Goal: Task Accomplishment & Management: Manage account settings

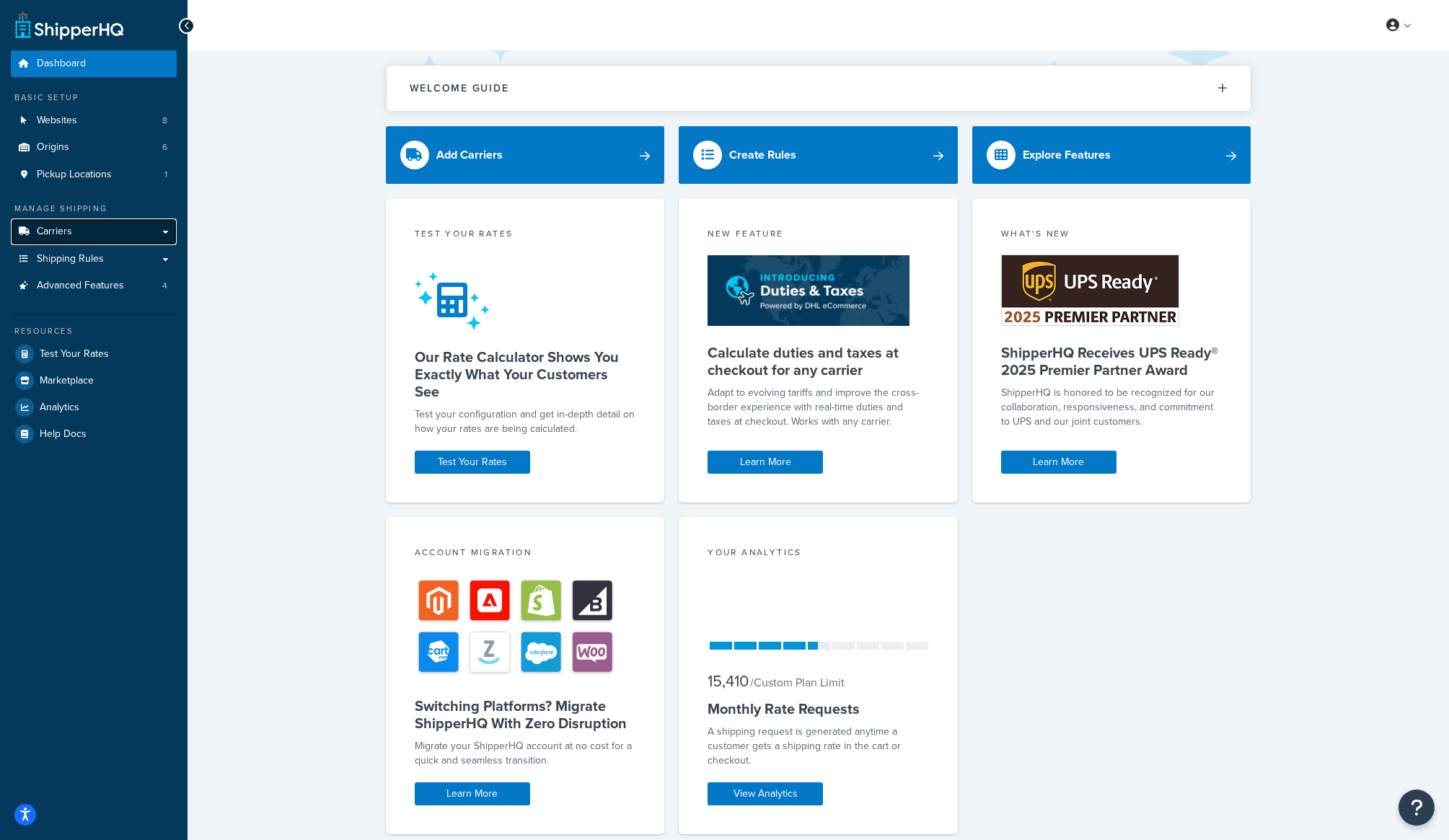
click at [94, 228] on link "Carriers" at bounding box center [93, 232] width 166 height 27
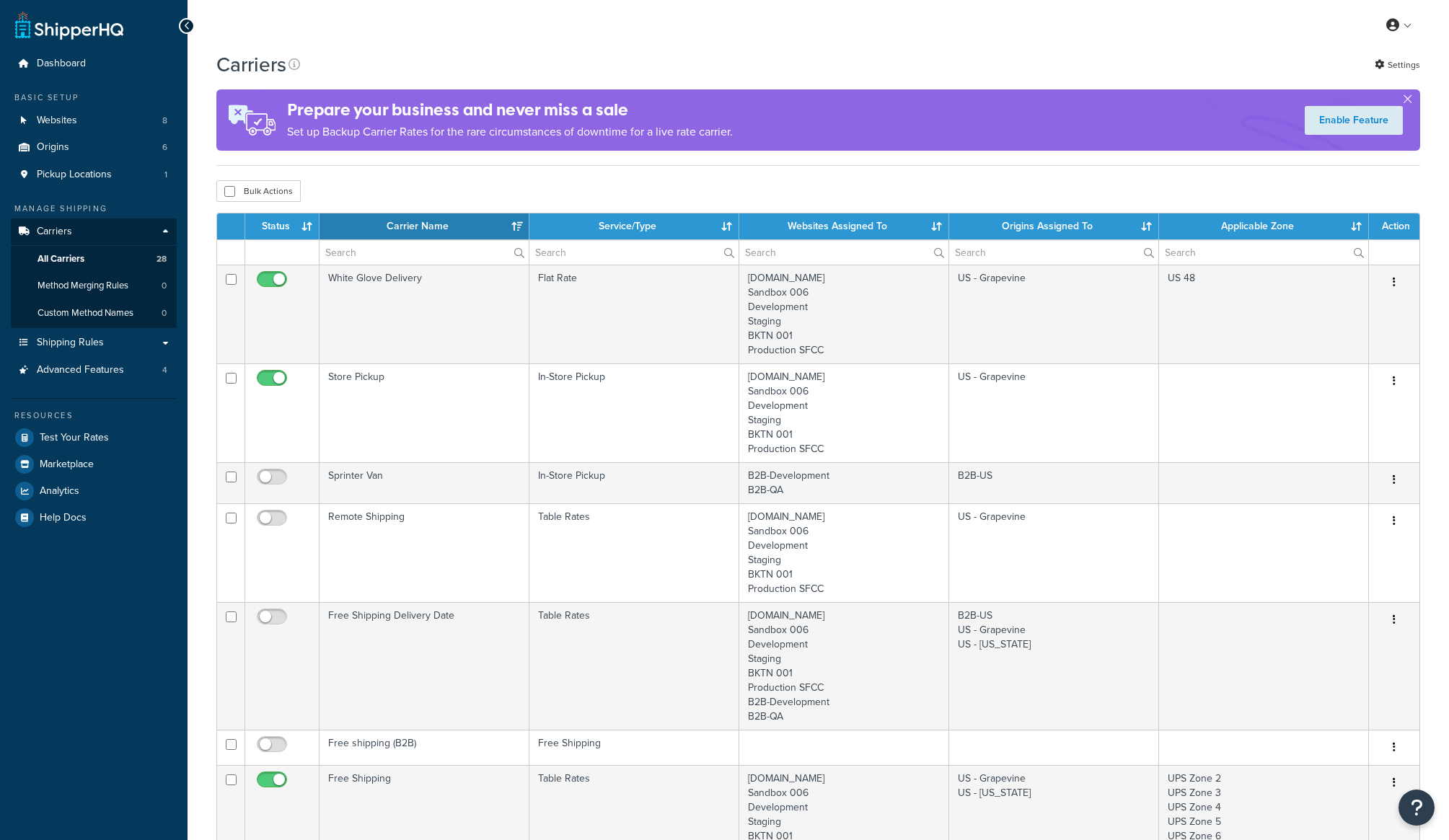
select select "15"
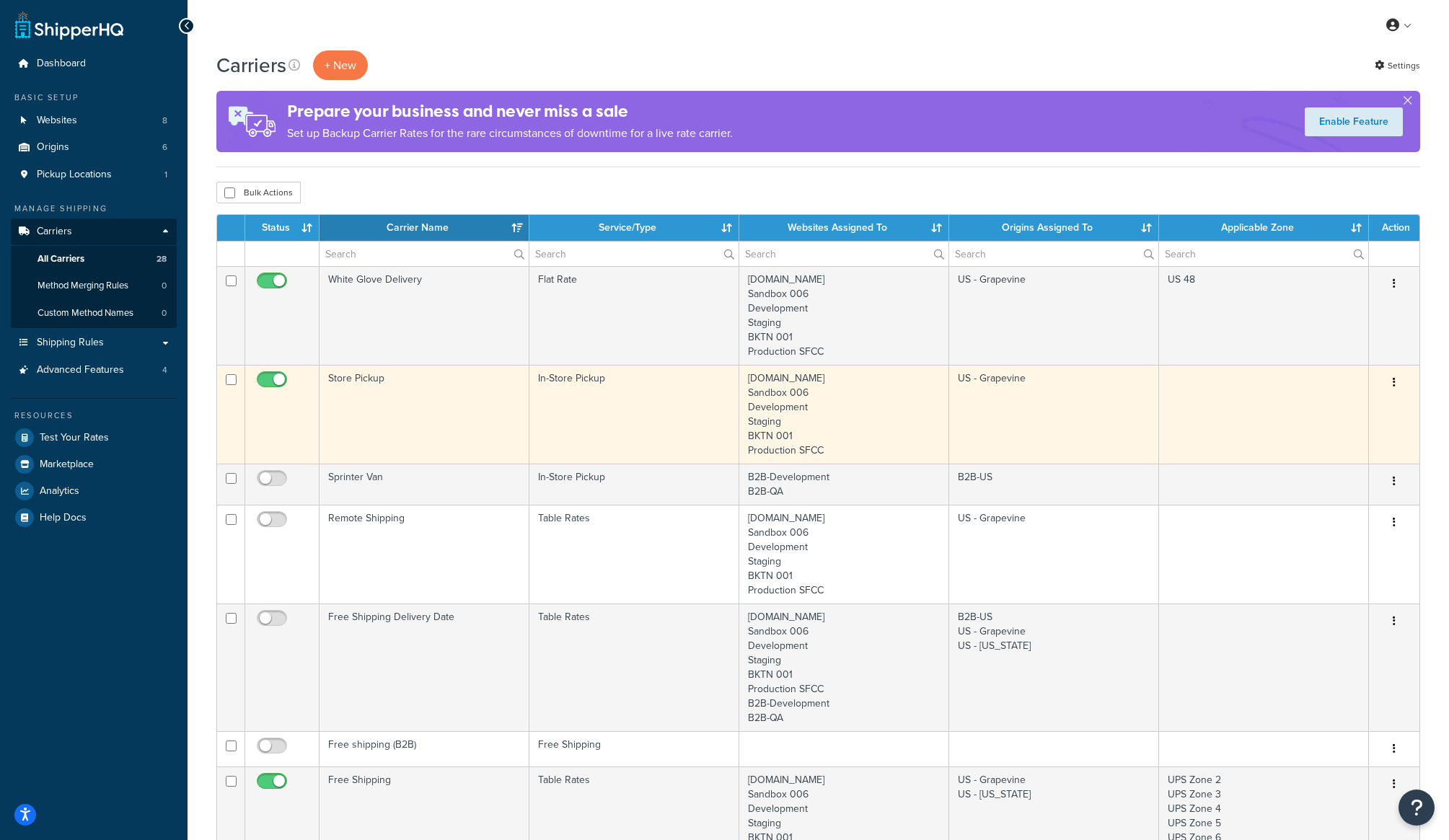
scroll to position [9, 0]
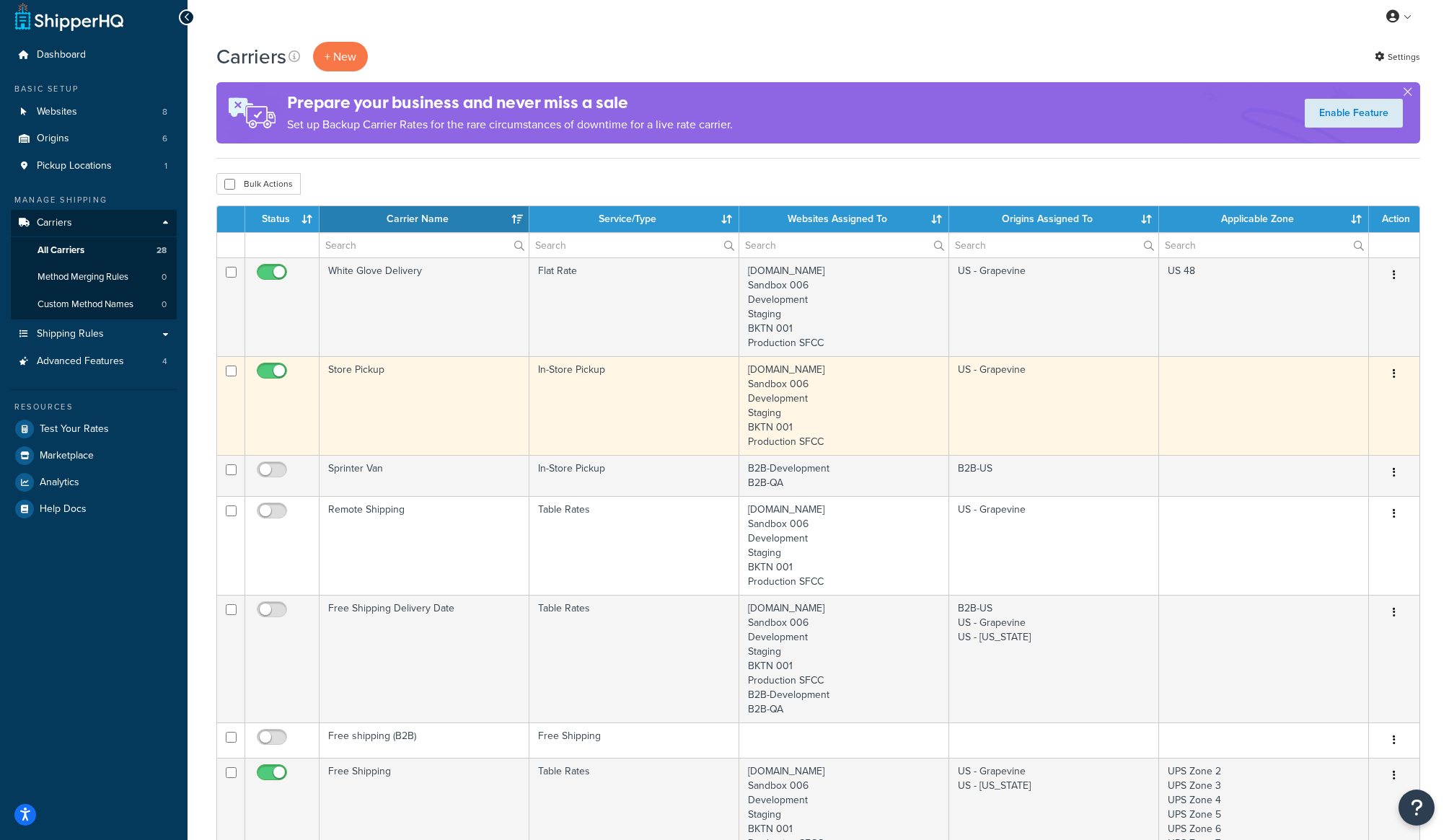
click at [413, 371] on td "Store Pickup" at bounding box center [424, 406] width 210 height 99
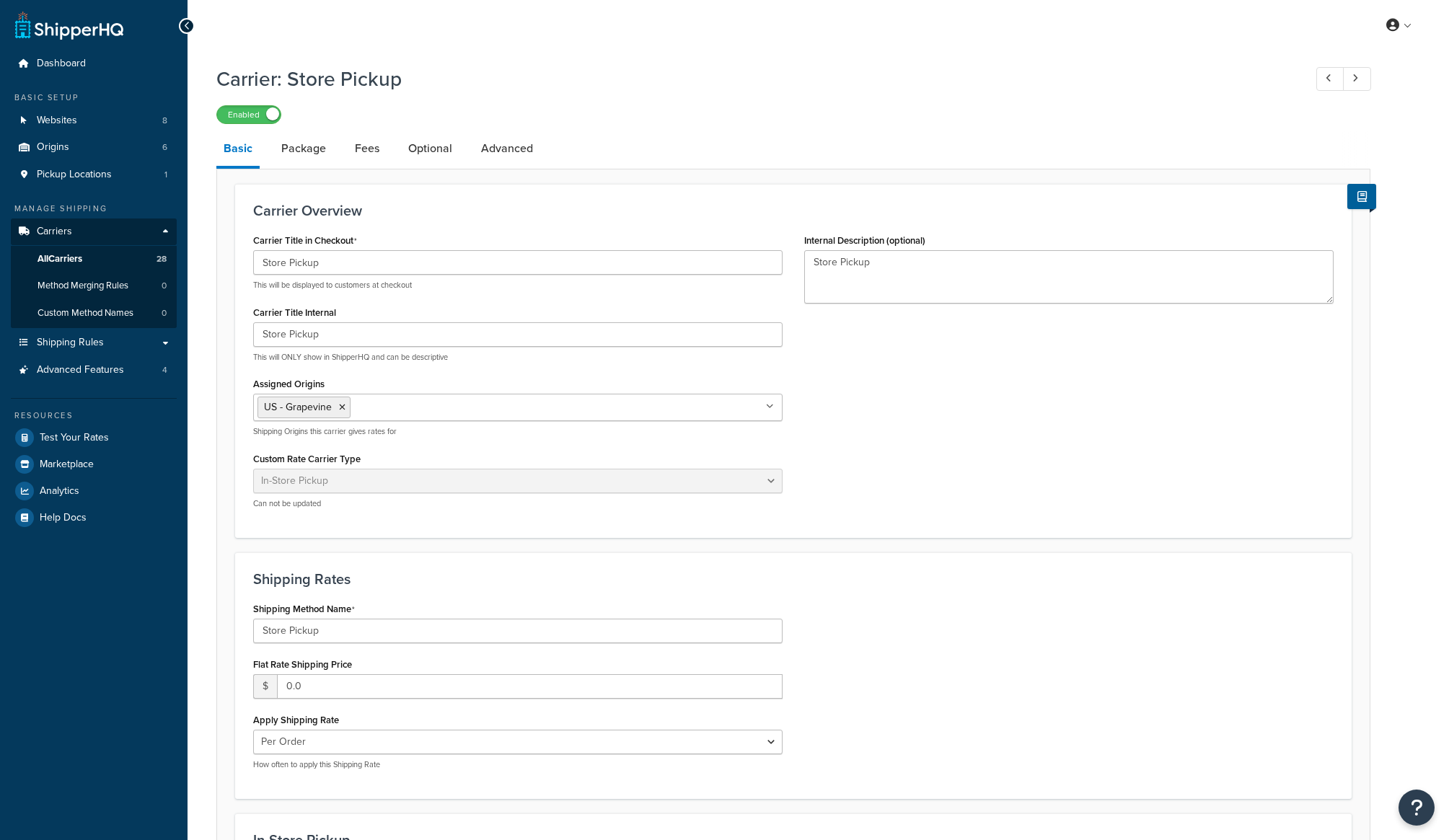
select select "pickup"
click at [306, 149] on link "Package" at bounding box center [303, 148] width 59 height 35
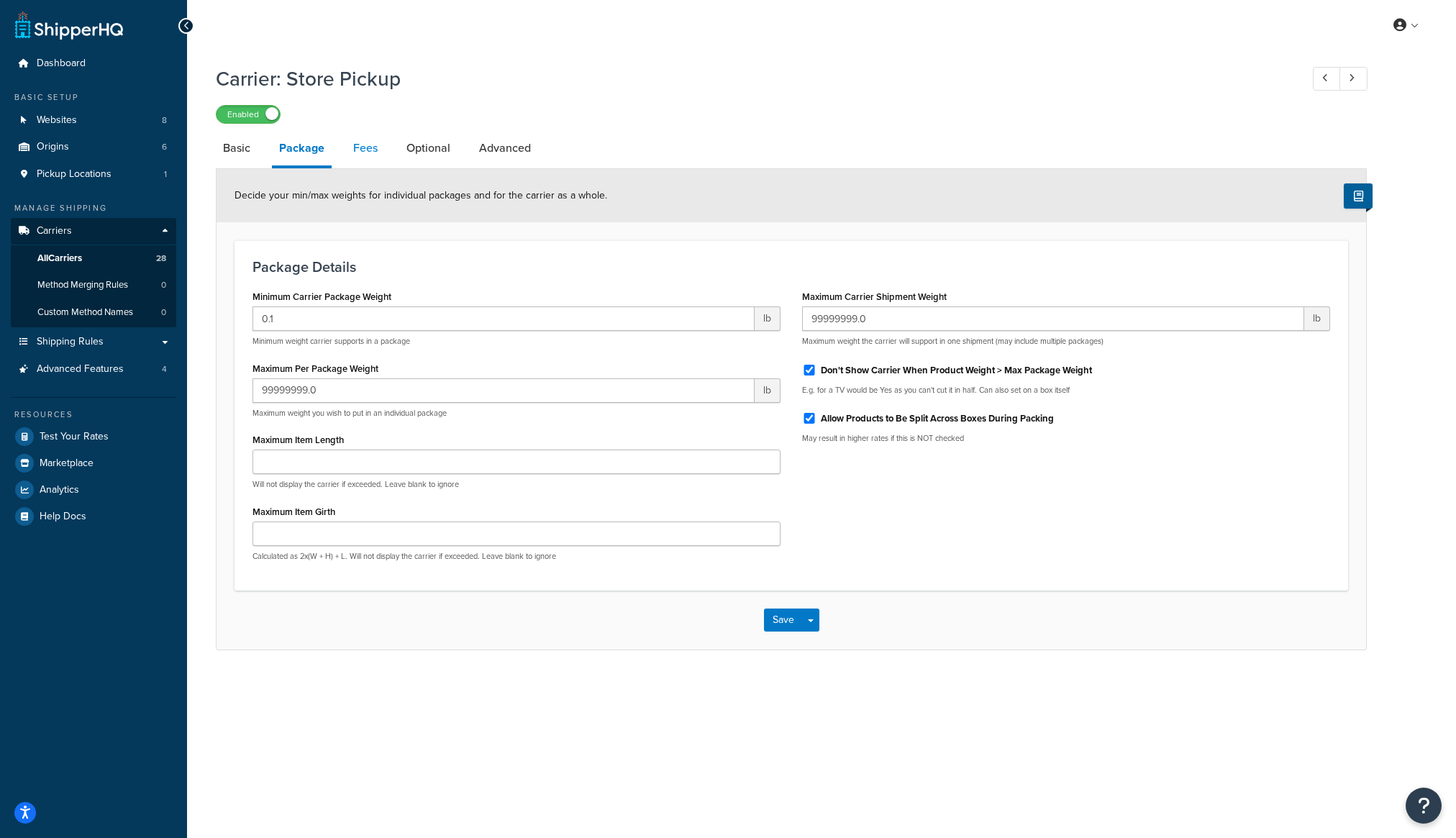
click at [367, 146] on link "Fees" at bounding box center [366, 148] width 39 height 34
select select "AFTER"
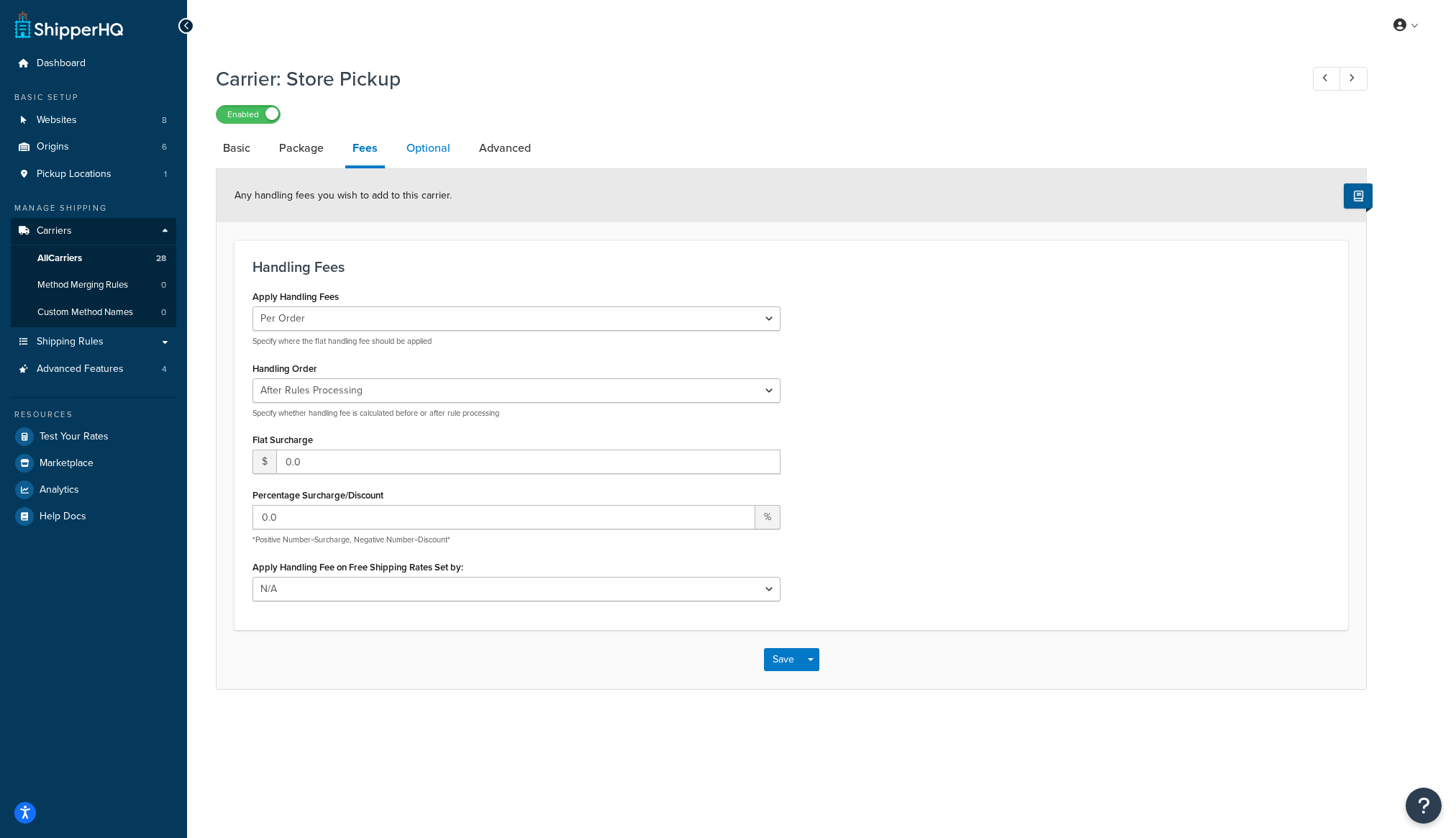
click at [410, 150] on link "Optional" at bounding box center [428, 148] width 58 height 34
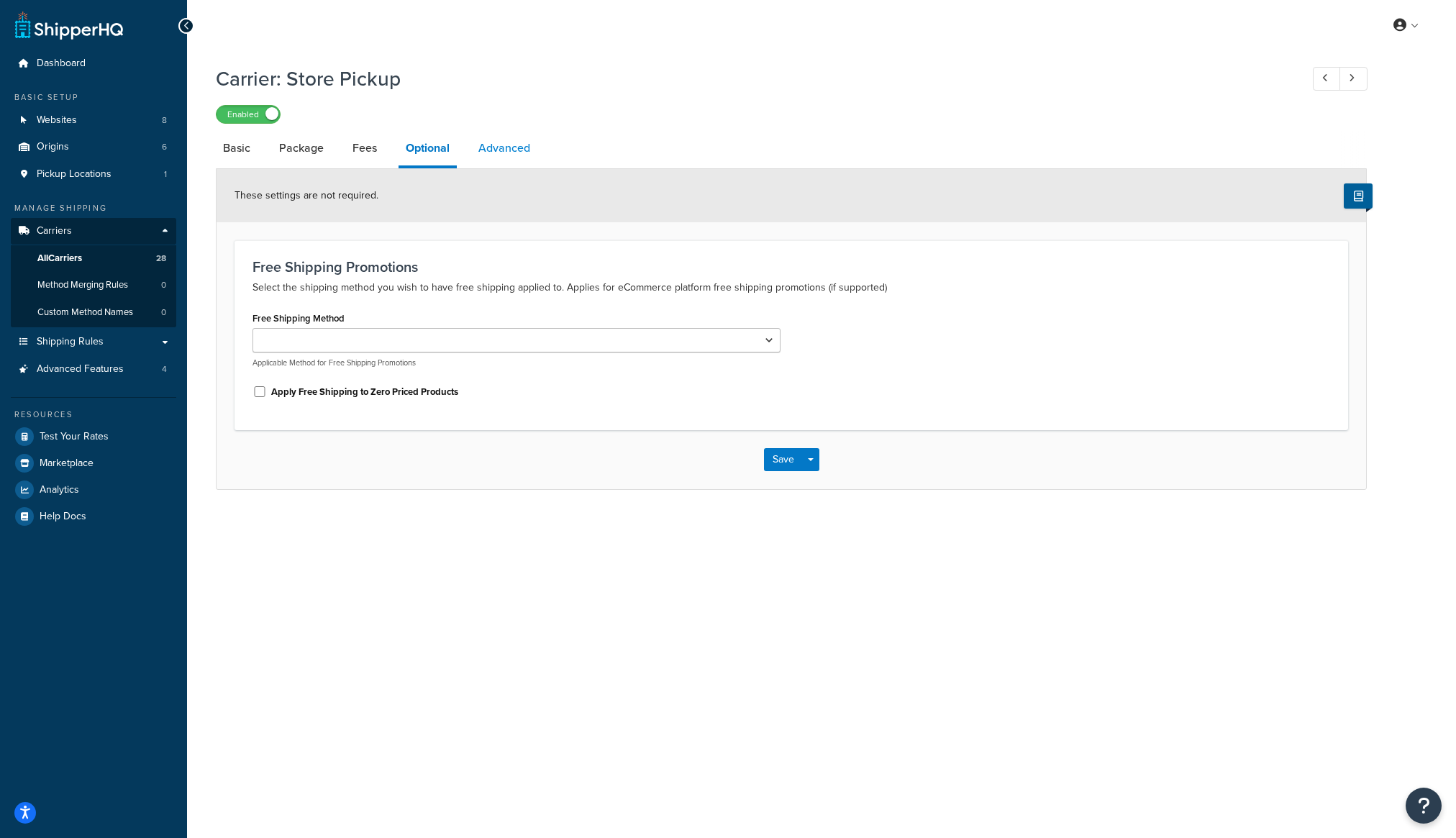
click at [490, 146] on link "Advanced" at bounding box center [504, 148] width 67 height 34
select select "false"
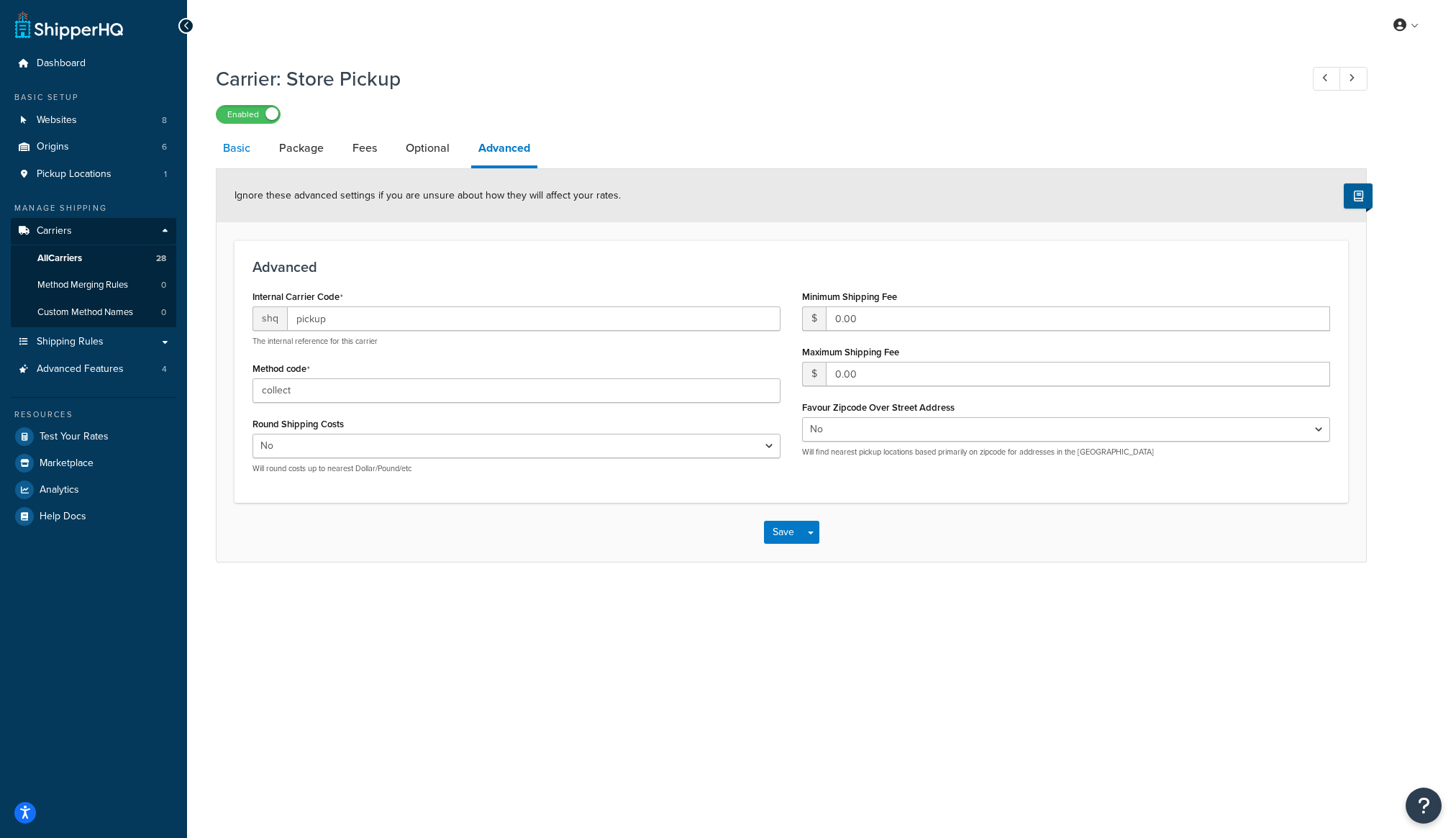
click at [238, 147] on link "Basic" at bounding box center [237, 148] width 42 height 34
select select "pickup"
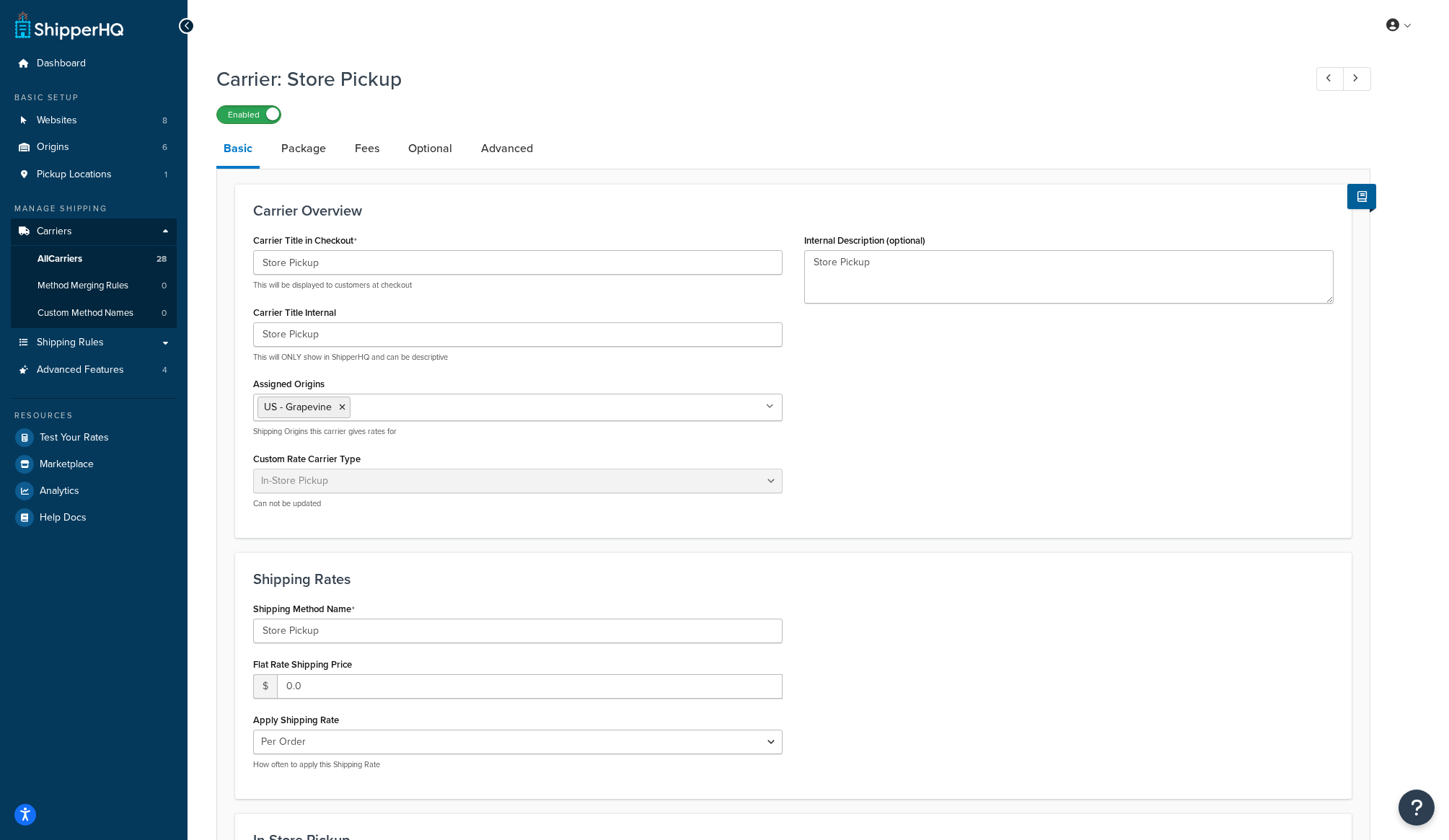
click at [260, 119] on label "Enabled" at bounding box center [248, 115] width 64 height 17
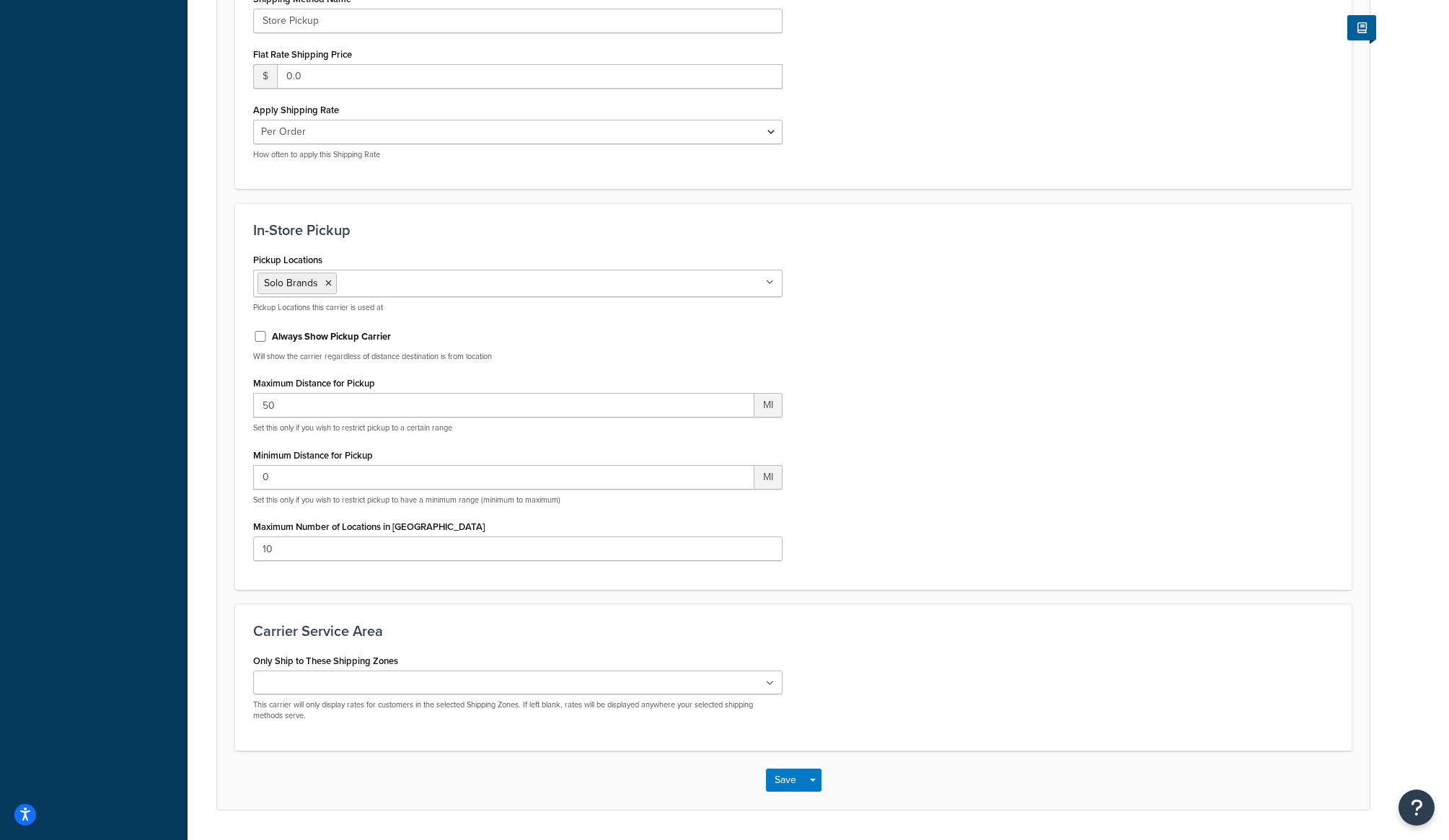
scroll to position [653, 0]
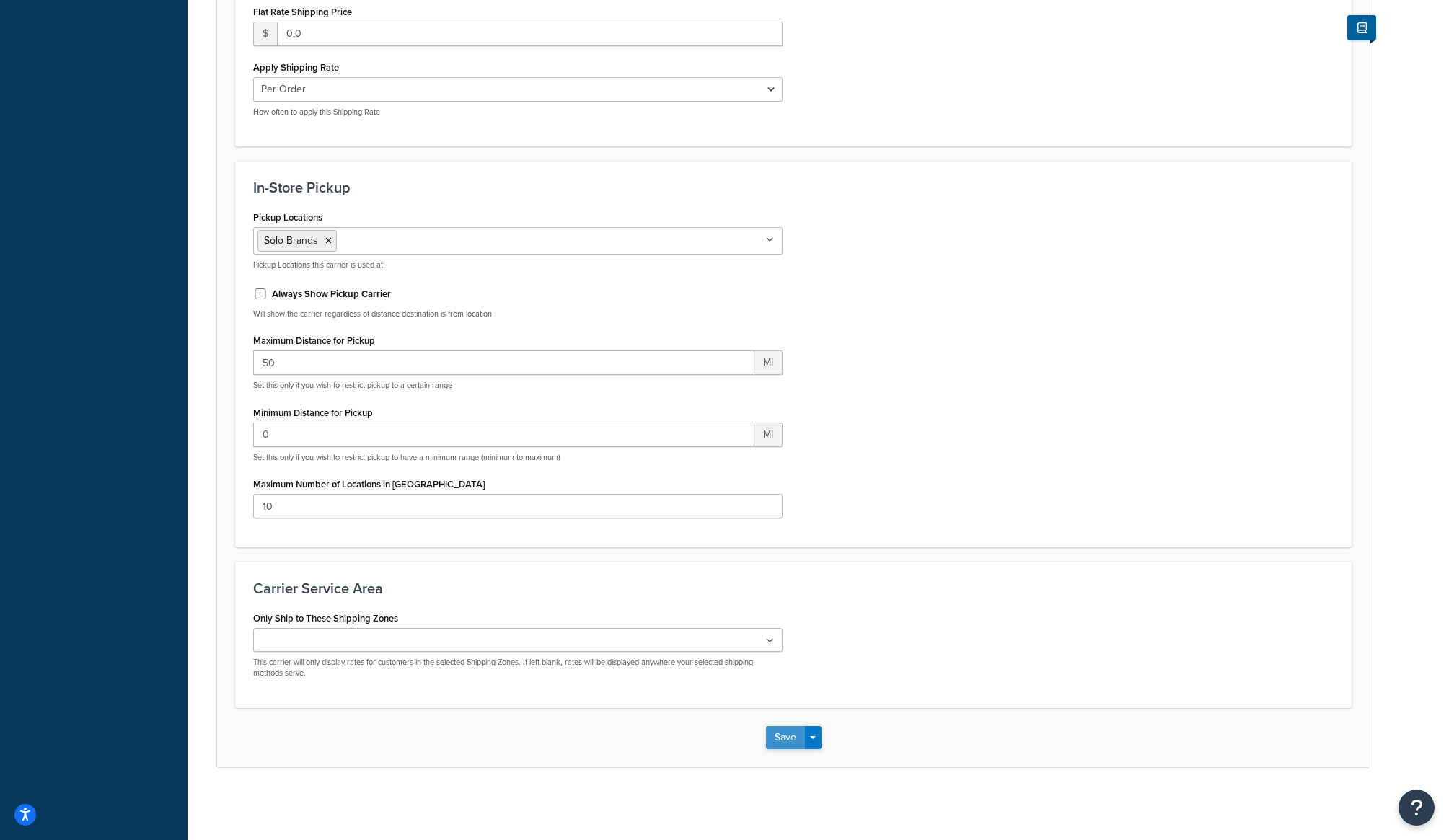
click at [782, 736] on button "Save" at bounding box center [786, 737] width 39 height 23
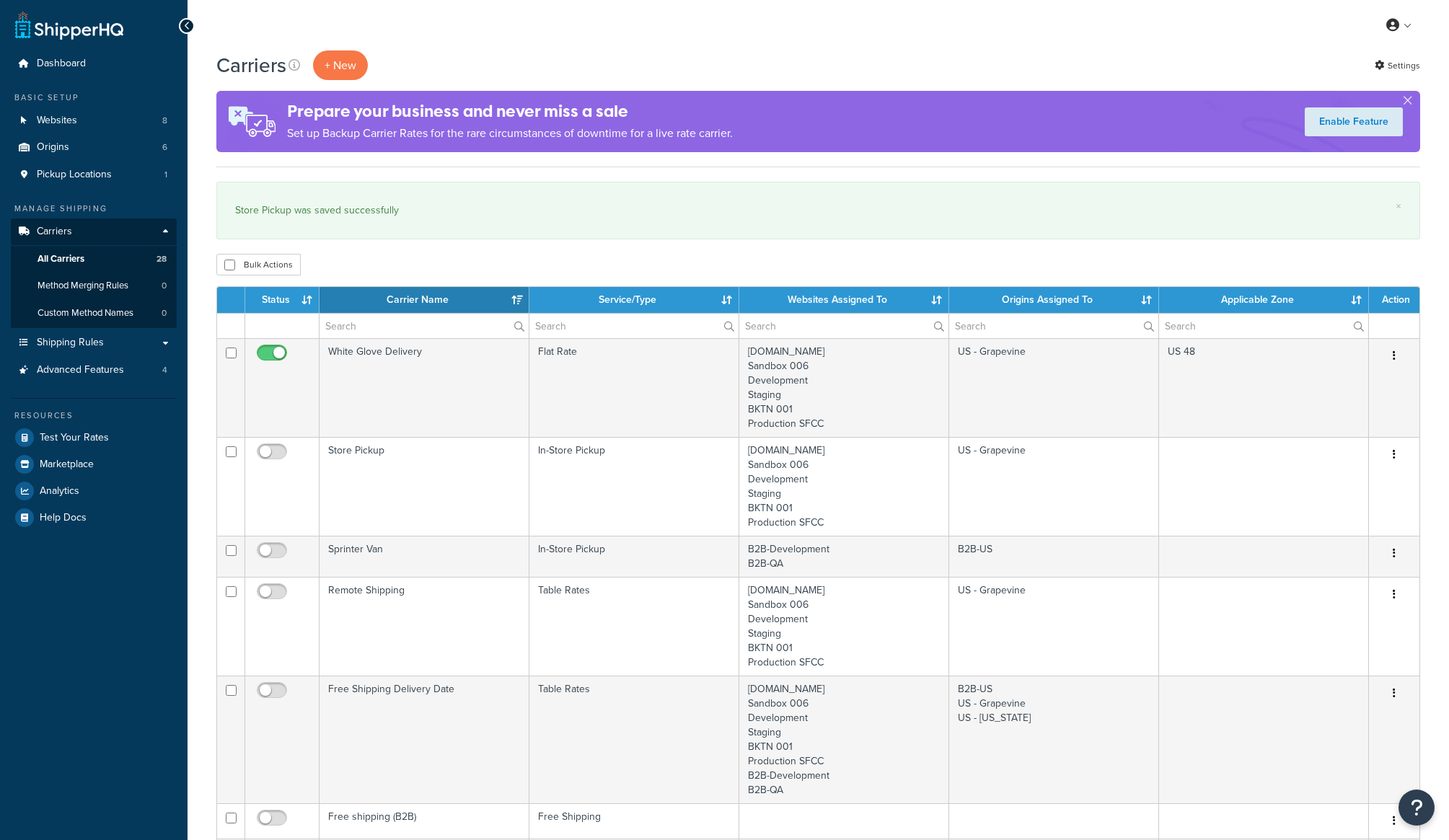
select select "15"
